Goal: Use online tool/utility: Utilize a website feature to perform a specific function

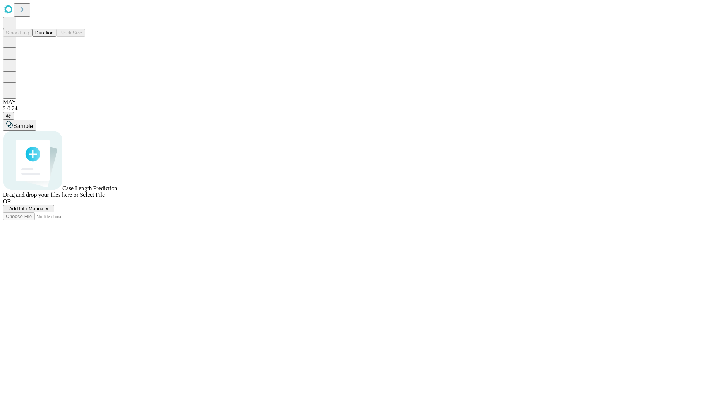
click at [53, 37] on button "Duration" at bounding box center [44, 33] width 24 height 8
click at [105, 198] on span "Select File" at bounding box center [92, 195] width 25 height 6
